Goal: Transaction & Acquisition: Purchase product/service

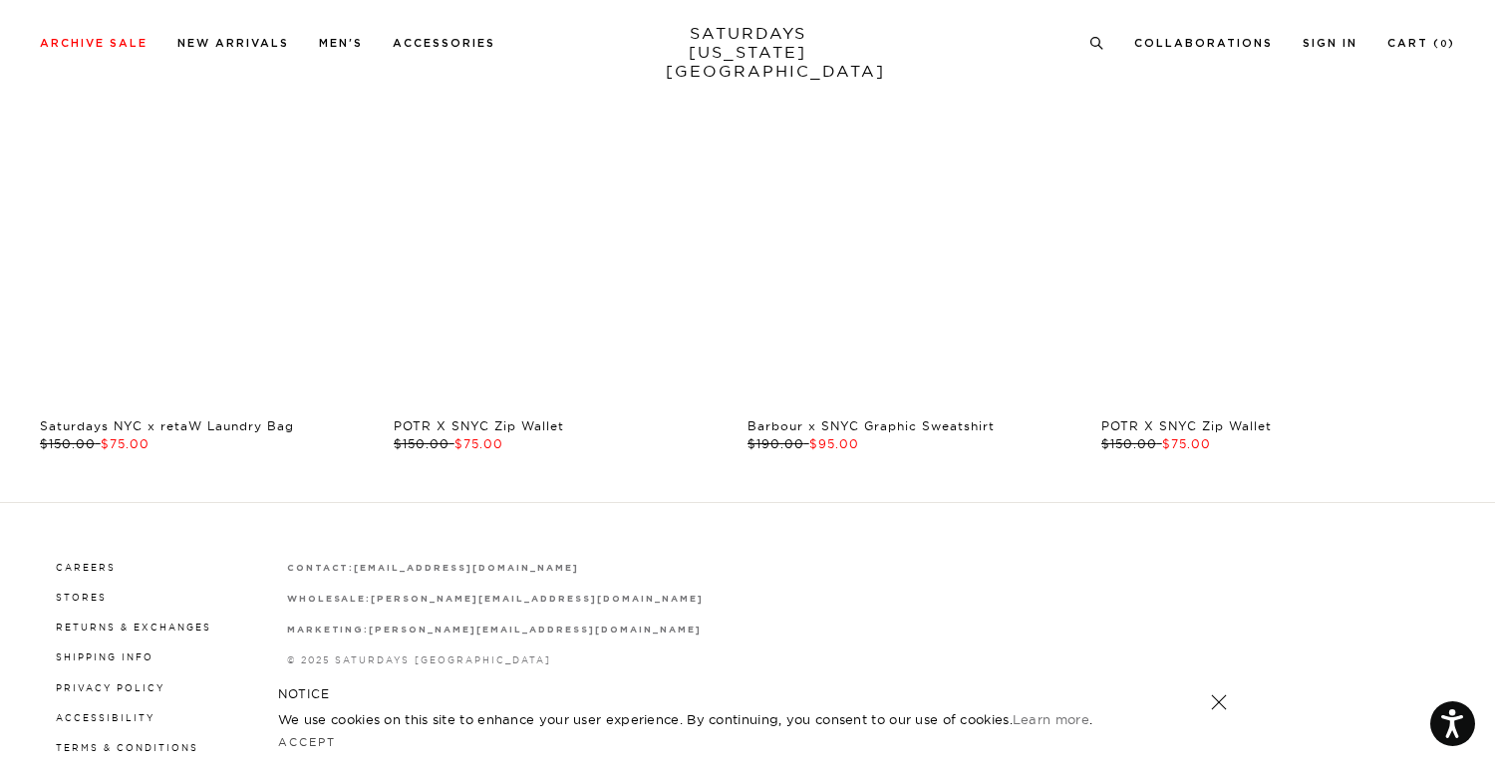
scroll to position [3984, 0]
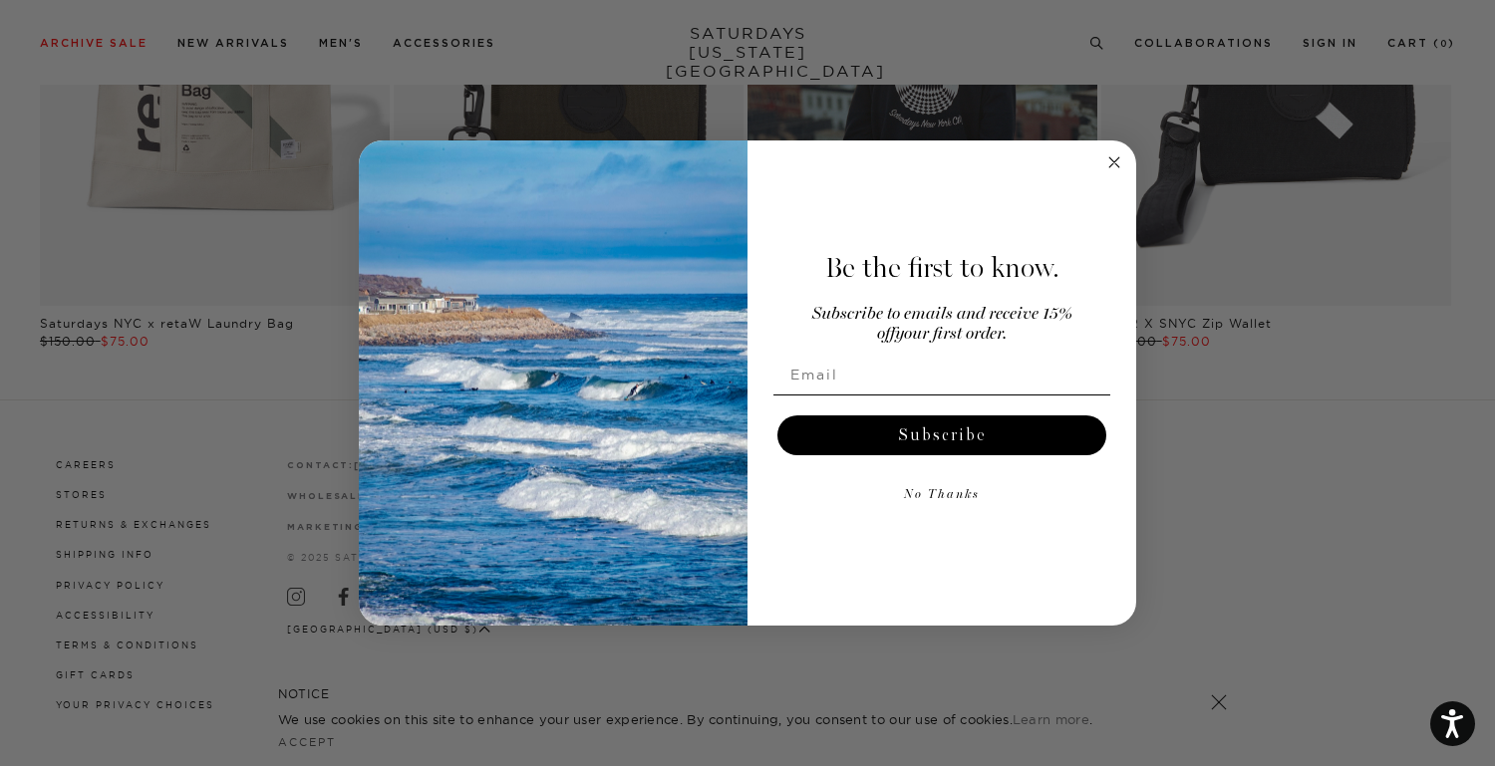
click at [1117, 158] on icon "Close dialog" at bounding box center [1114, 162] width 10 height 10
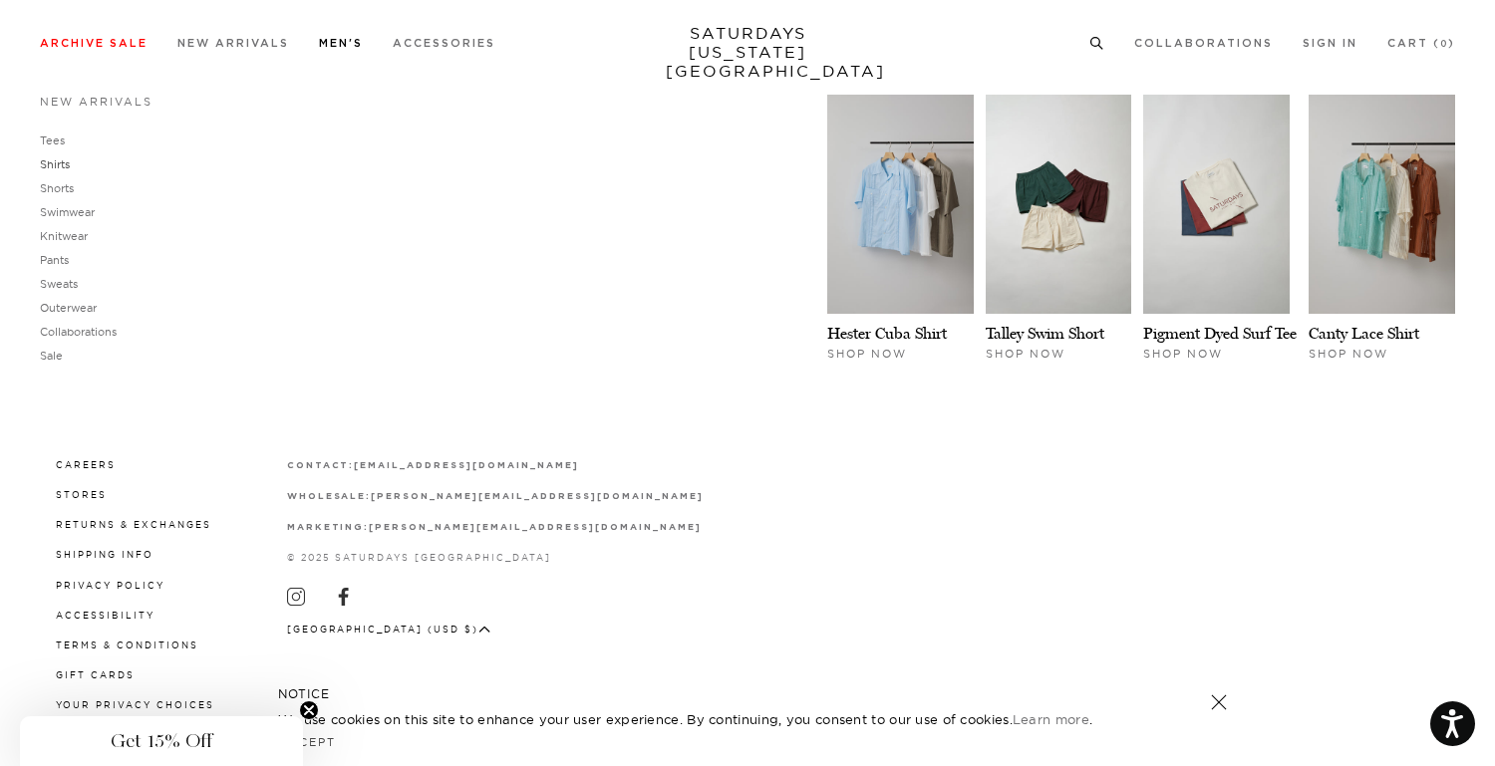
click at [62, 166] on link "Shirts" at bounding box center [55, 164] width 30 height 14
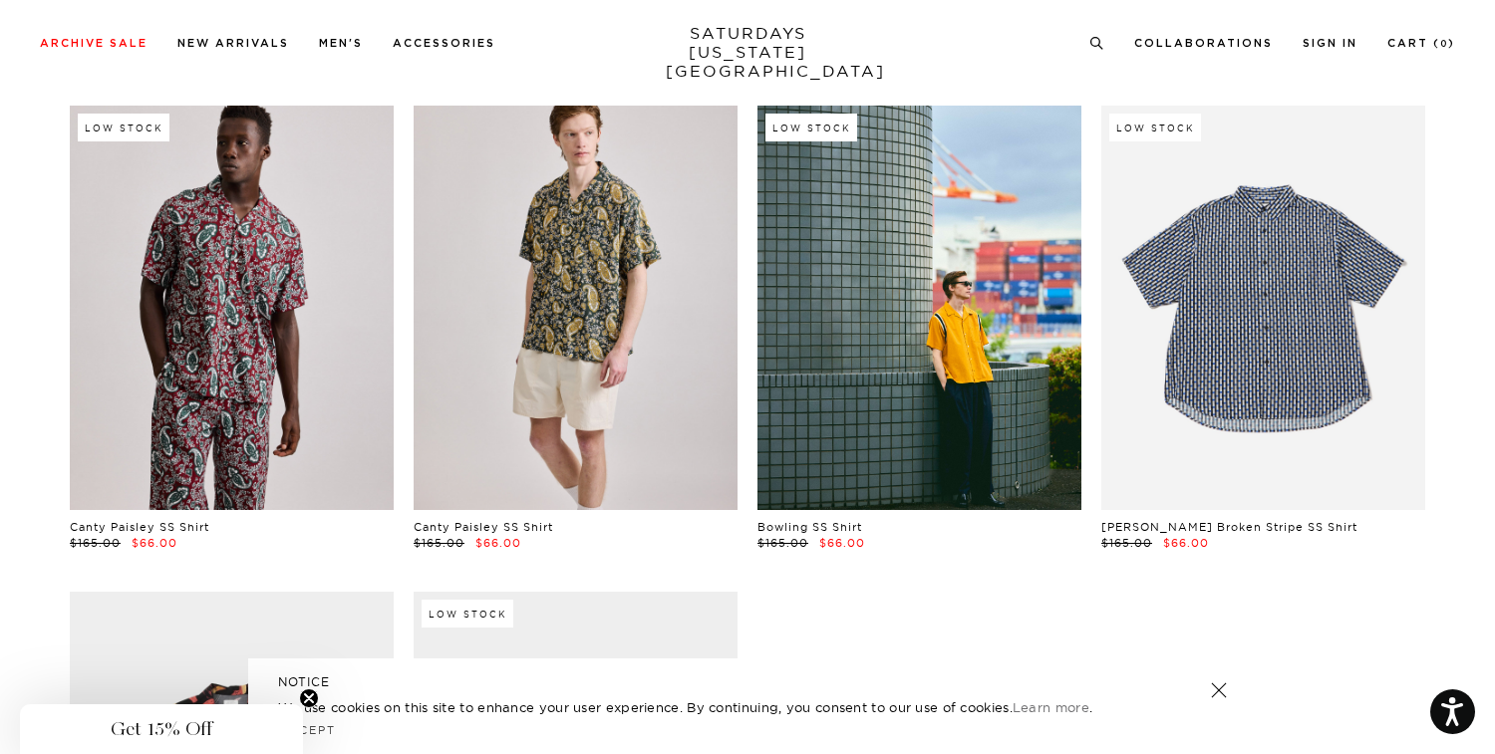
scroll to position [1042, 0]
